Goal: Task Accomplishment & Management: Use online tool/utility

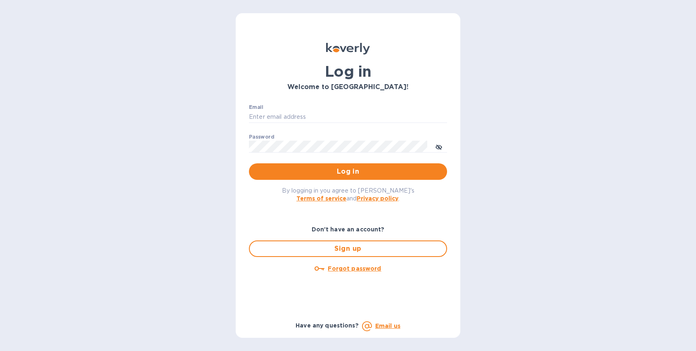
type input "[EMAIL_ADDRESS][DOMAIN_NAME]"
click at [355, 173] on span "Log in" at bounding box center [347, 172] width 185 height 10
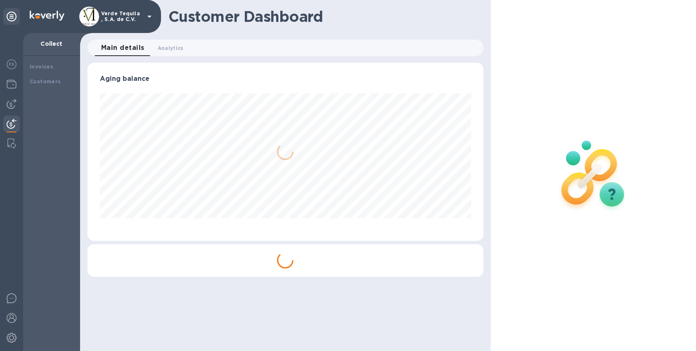
scroll to position [178, 395]
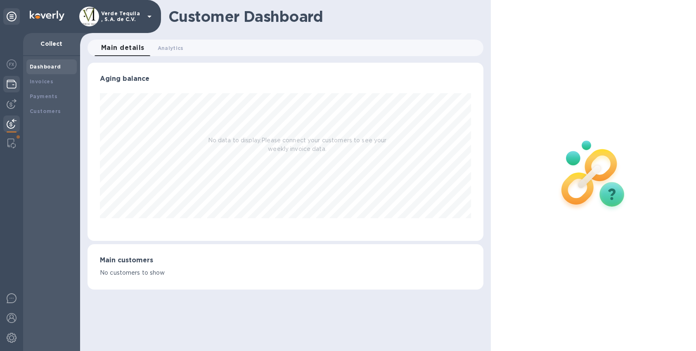
click at [13, 83] on img at bounding box center [12, 84] width 10 height 10
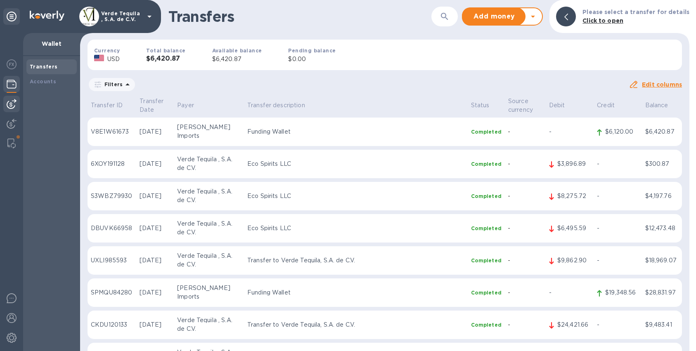
click at [10, 104] on img at bounding box center [12, 104] width 10 height 10
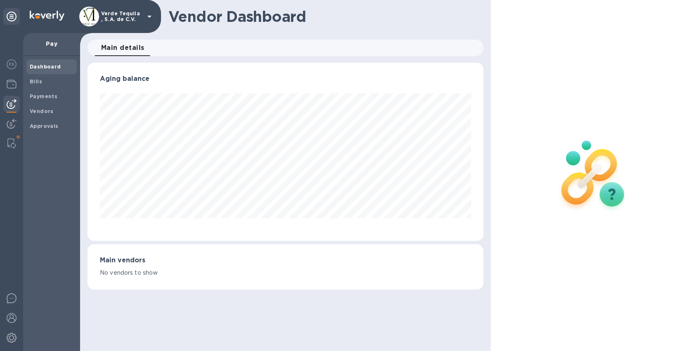
scroll to position [178, 395]
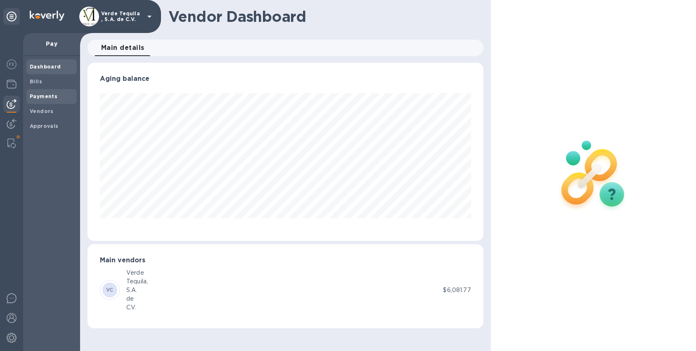
click at [44, 94] on b "Payments" at bounding box center [44, 96] width 28 height 6
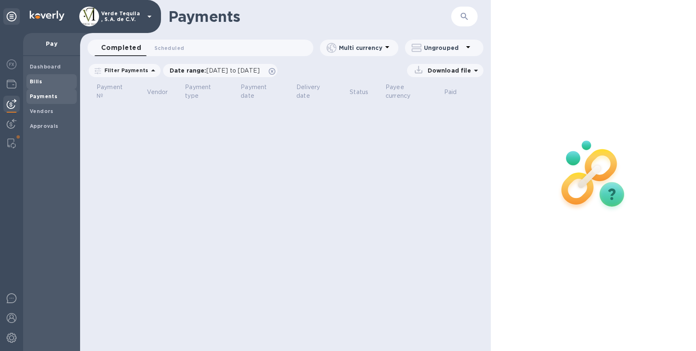
click at [36, 77] on div "Bills" at bounding box center [51, 81] width 50 height 15
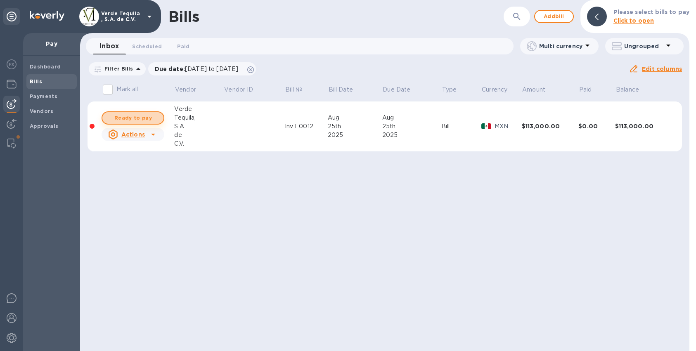
click at [131, 116] on span "Ready to pay" at bounding box center [133, 118] width 48 height 10
checkbox input "true"
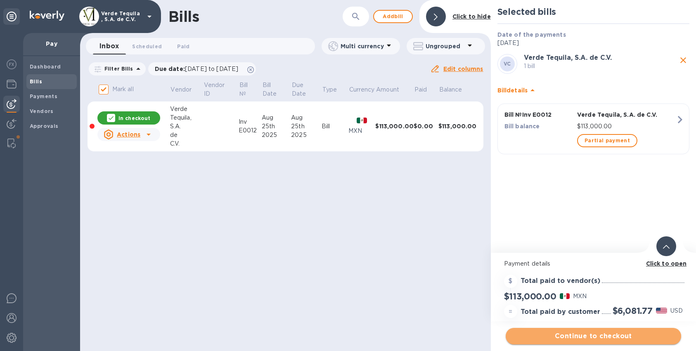
click at [593, 335] on span "Continue to checkout" at bounding box center [593, 336] width 162 height 10
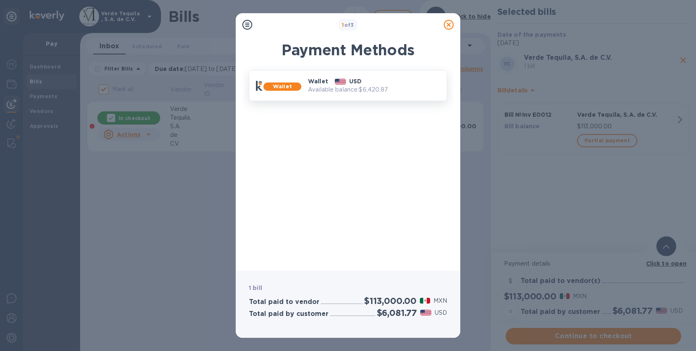
click at [382, 89] on p "Available balance: $6,420.87" at bounding box center [374, 89] width 132 height 9
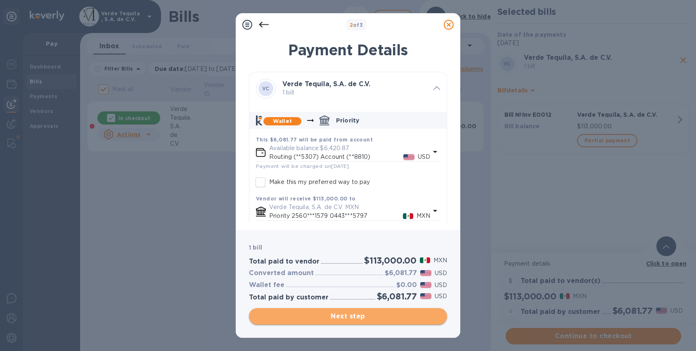
click at [364, 317] on span "Next step" at bounding box center [347, 317] width 185 height 10
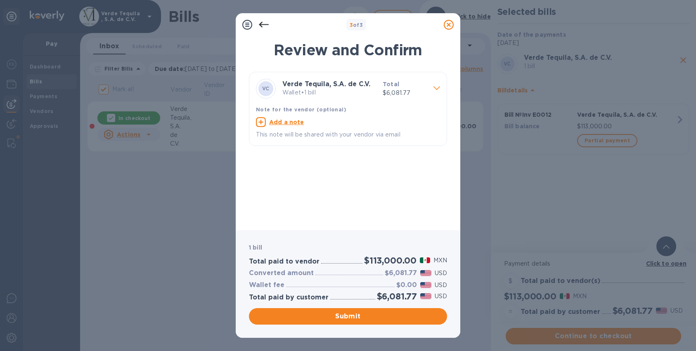
click at [287, 120] on u "Add a note" at bounding box center [286, 122] width 35 height 7
click at [285, 122] on textarea at bounding box center [341, 123] width 171 height 7
type textarea "[PERSON_NAME] Inv 12"
click at [346, 315] on span "Submit" at bounding box center [347, 317] width 185 height 10
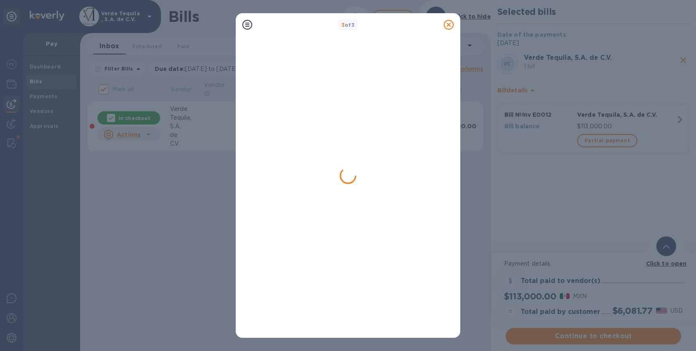
checkbox input "false"
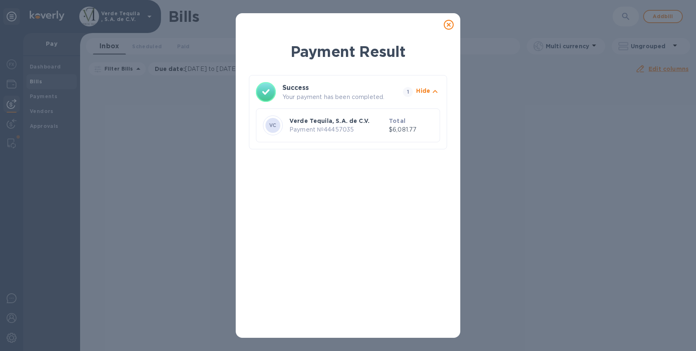
click at [450, 24] on icon at bounding box center [449, 25] width 10 height 10
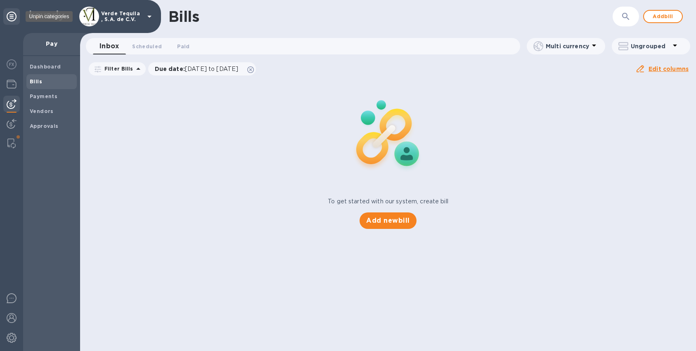
click at [14, 17] on icon at bounding box center [12, 17] width 10 height 10
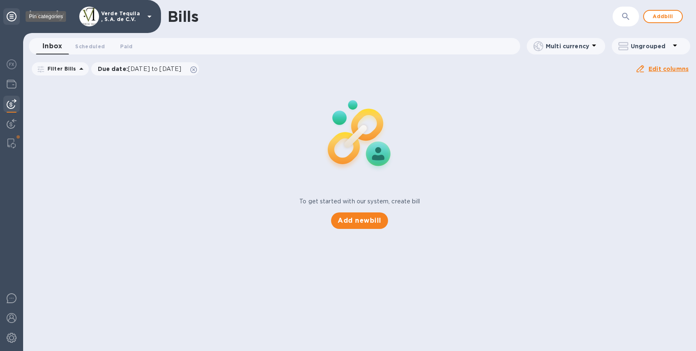
click at [14, 17] on icon at bounding box center [12, 17] width 10 height 10
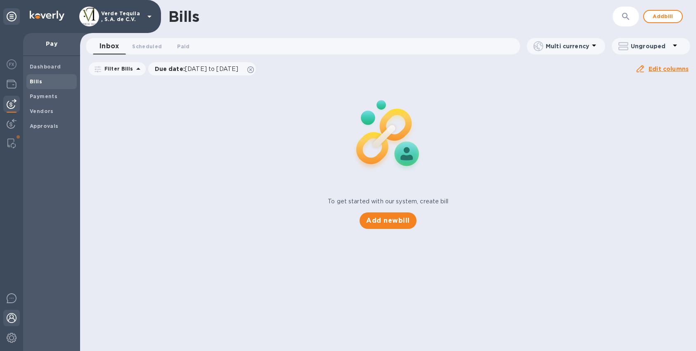
click at [11, 321] on img at bounding box center [12, 318] width 10 height 10
